Goal: Find specific page/section: Find specific page/section

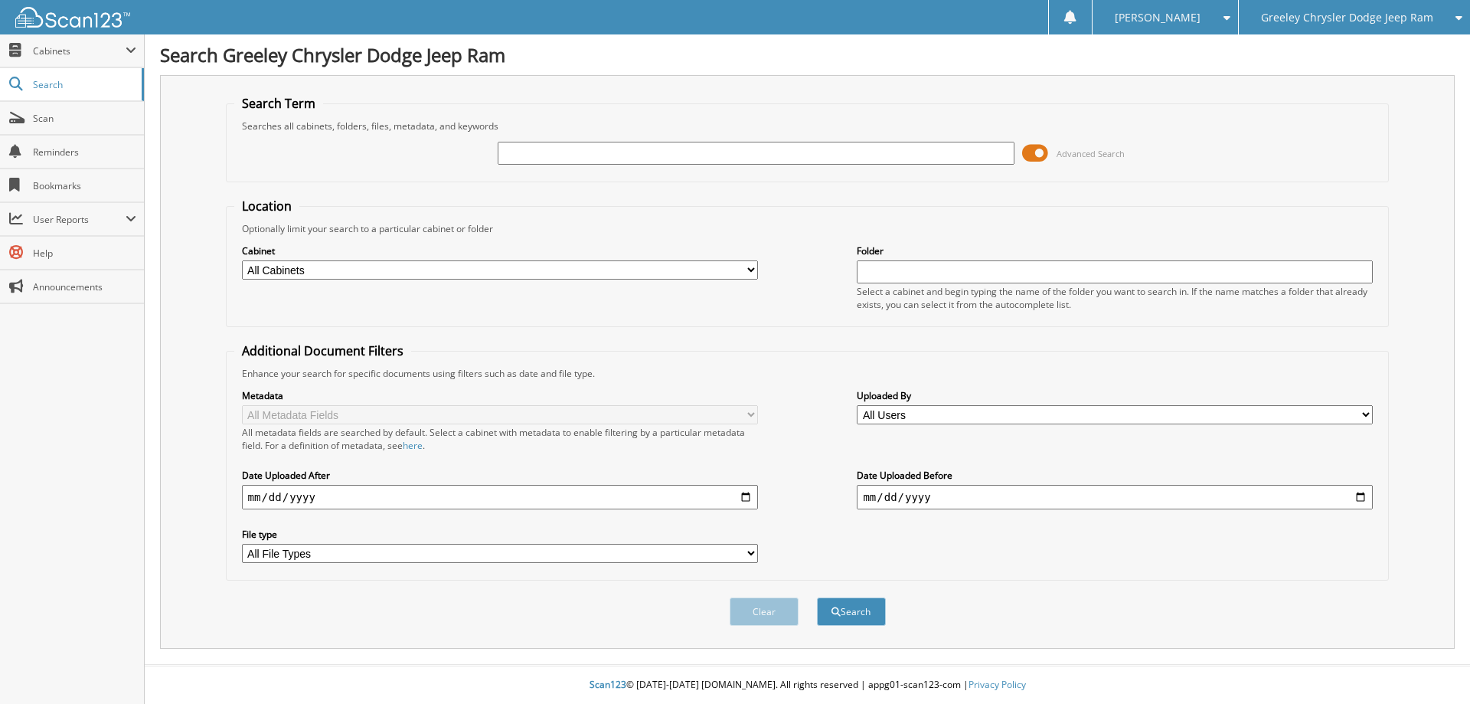
click at [627, 149] on input "text" at bounding box center [756, 153] width 516 height 23
type input "j"
type input "JW240041U"
click at [817, 597] on button "Search" at bounding box center [851, 611] width 69 height 28
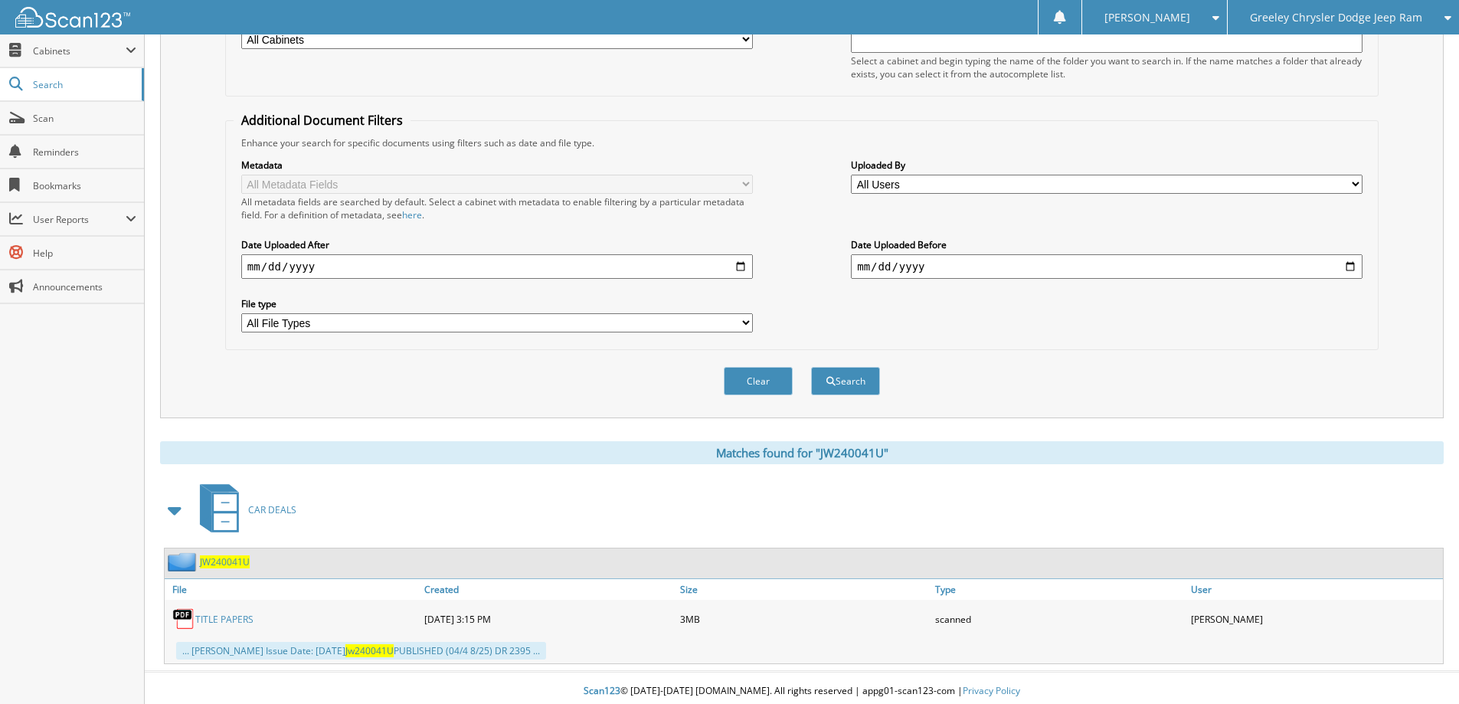
scroll to position [237, 0]
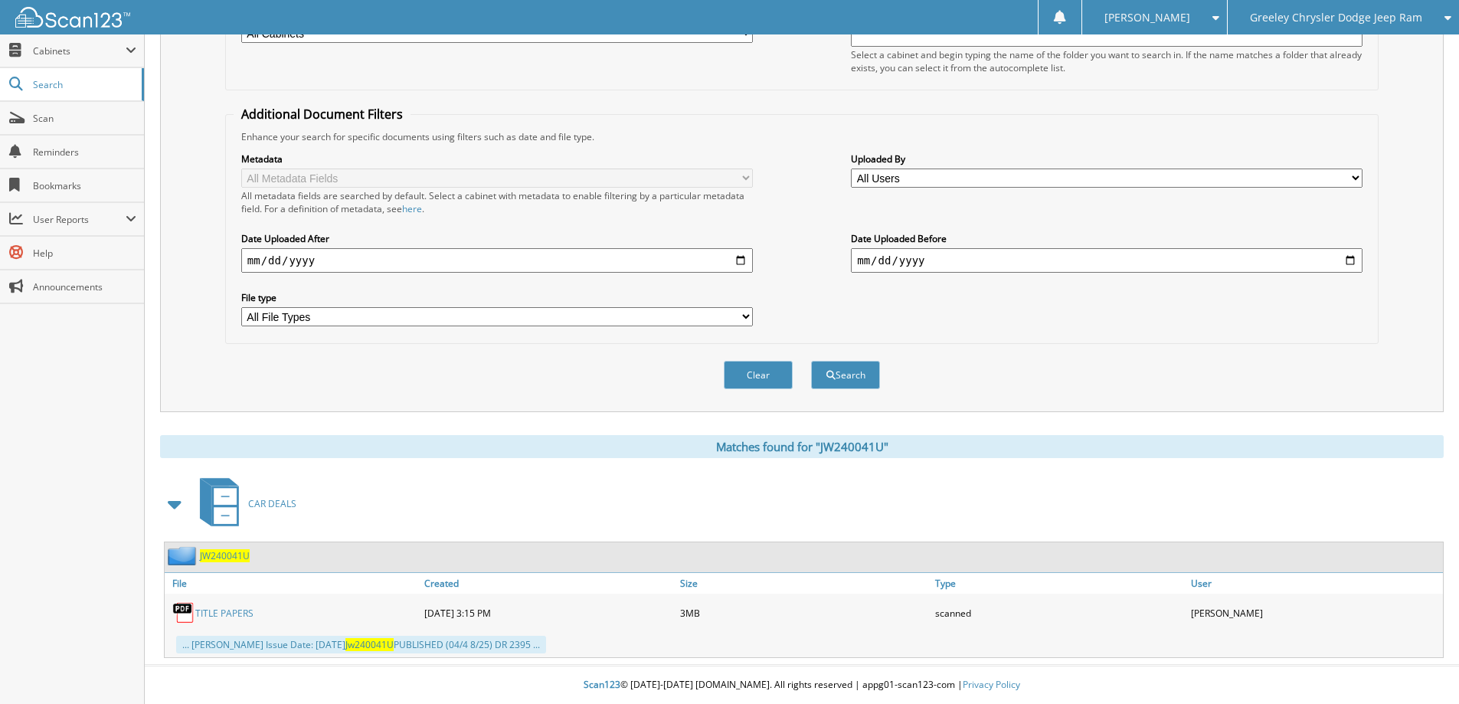
click at [226, 557] on span "JW240041U" at bounding box center [225, 555] width 50 height 13
